Goal: Task Accomplishment & Management: Manage account settings

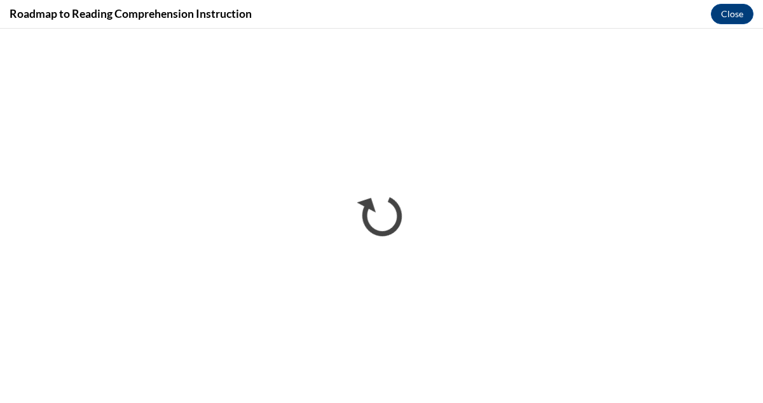
scroll to position [1155, 0]
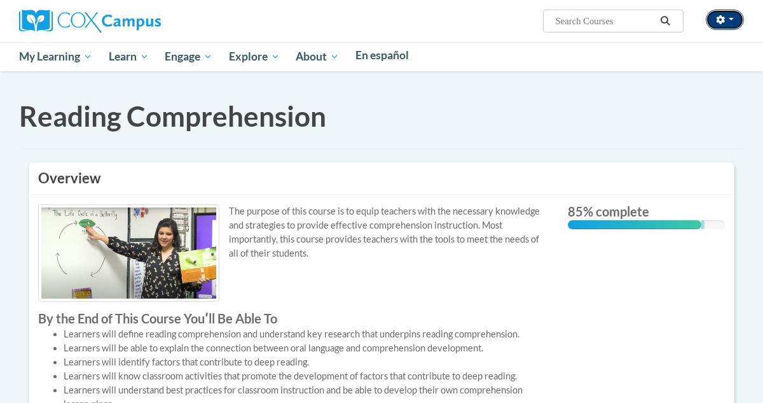
click at [720, 26] on button "button" at bounding box center [725, 20] width 38 height 20
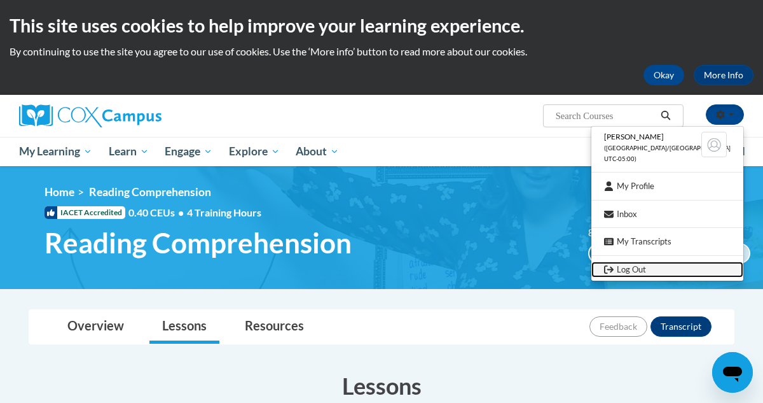
click at [643, 274] on link "Log Out" at bounding box center [668, 269] width 152 height 16
